Goal: Transaction & Acquisition: Purchase product/service

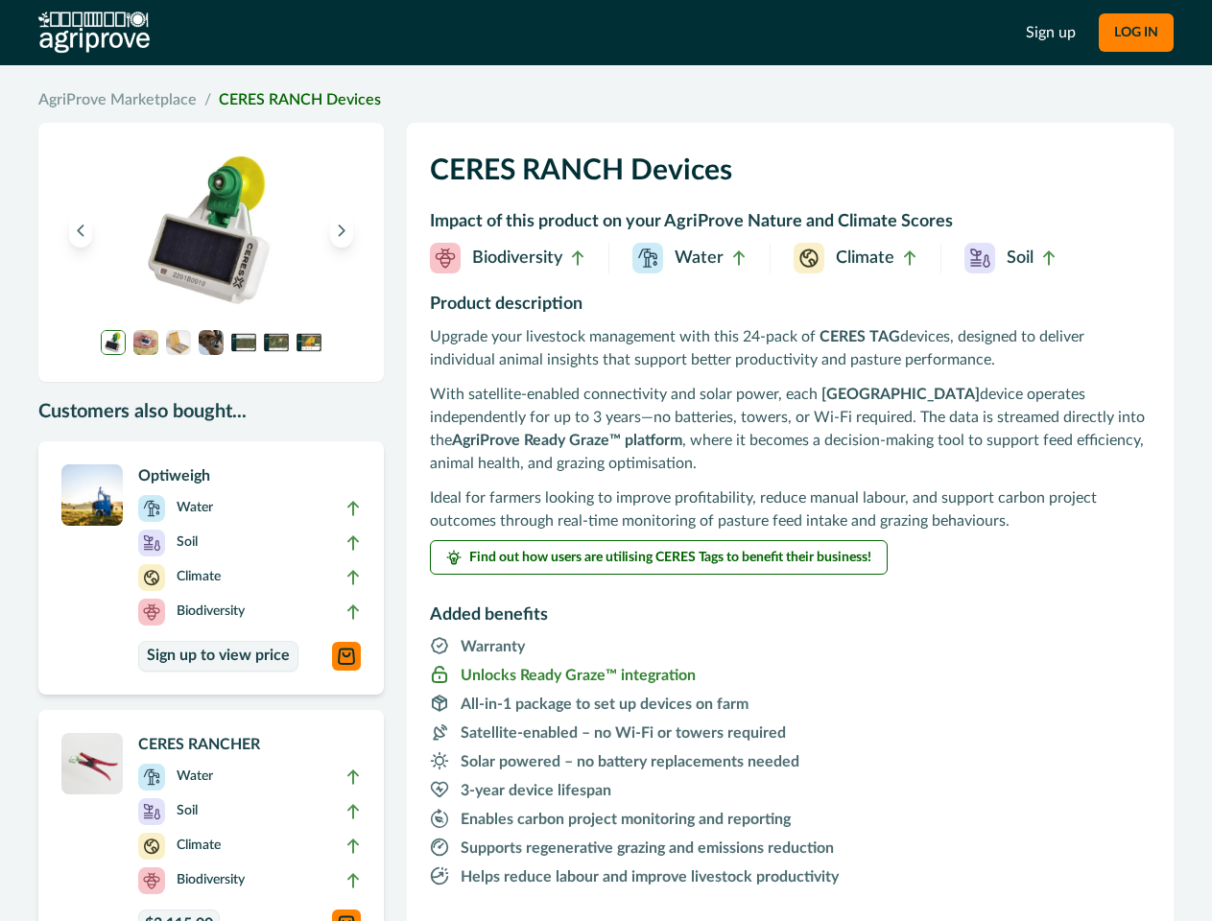
click at [605, 460] on p "With satellite-enabled connectivity and solar power, each CERES RANCH device op…" at bounding box center [790, 429] width 720 height 92
click at [1135, 33] on button "LOG IN" at bounding box center [1135, 32] width 75 height 38
click at [81, 230] on icon "Previous image" at bounding box center [80, 230] width 13 height 13
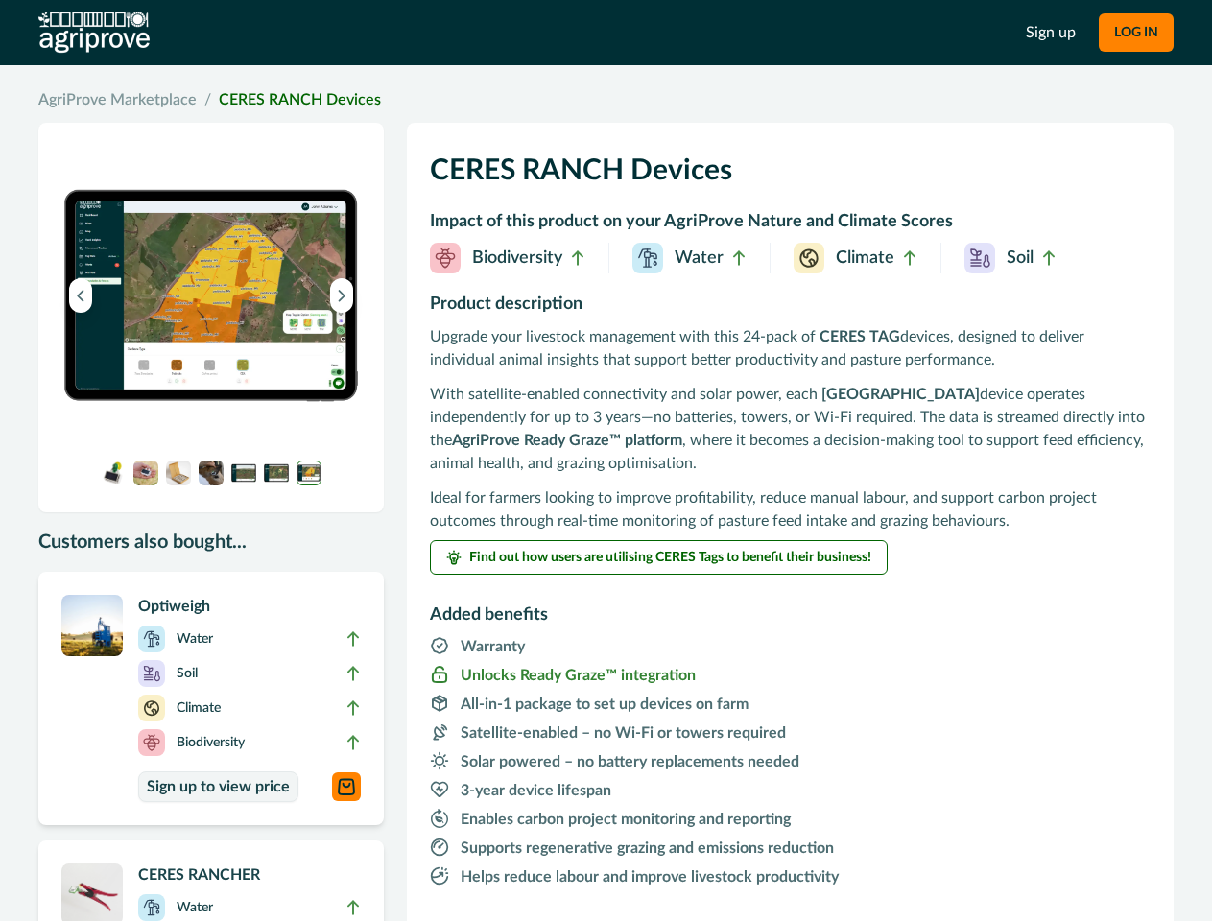
click at [342, 230] on img at bounding box center [210, 295] width 299 height 299
click at [113, 342] on img at bounding box center [210, 295] width 299 height 299
click at [146, 342] on img at bounding box center [210, 295] width 299 height 299
click at [178, 342] on img at bounding box center [210, 295] width 299 height 299
click at [211, 342] on img at bounding box center [210, 295] width 299 height 299
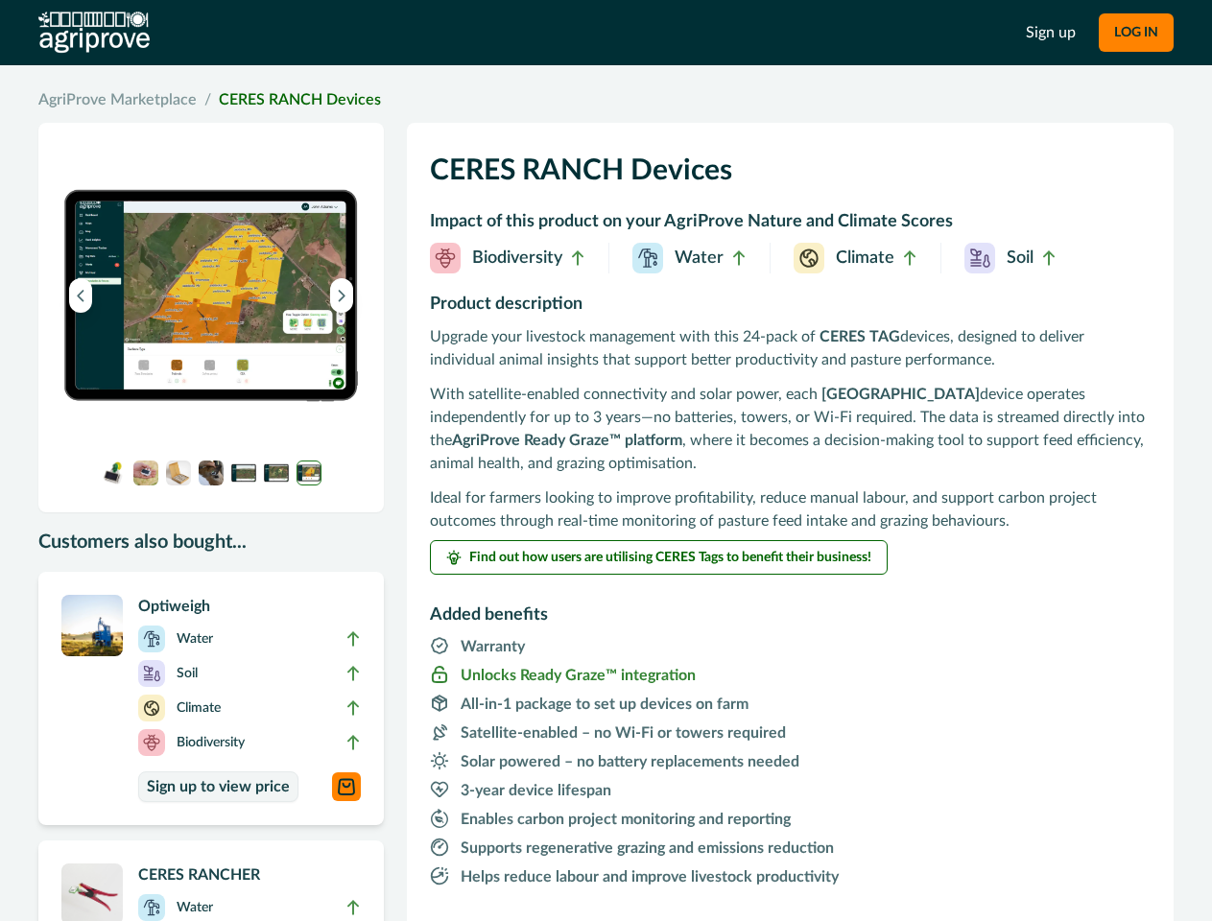
click at [244, 342] on img at bounding box center [210, 295] width 299 height 299
click at [276, 342] on img at bounding box center [210, 295] width 299 height 299
